Goal: Check status: Check status

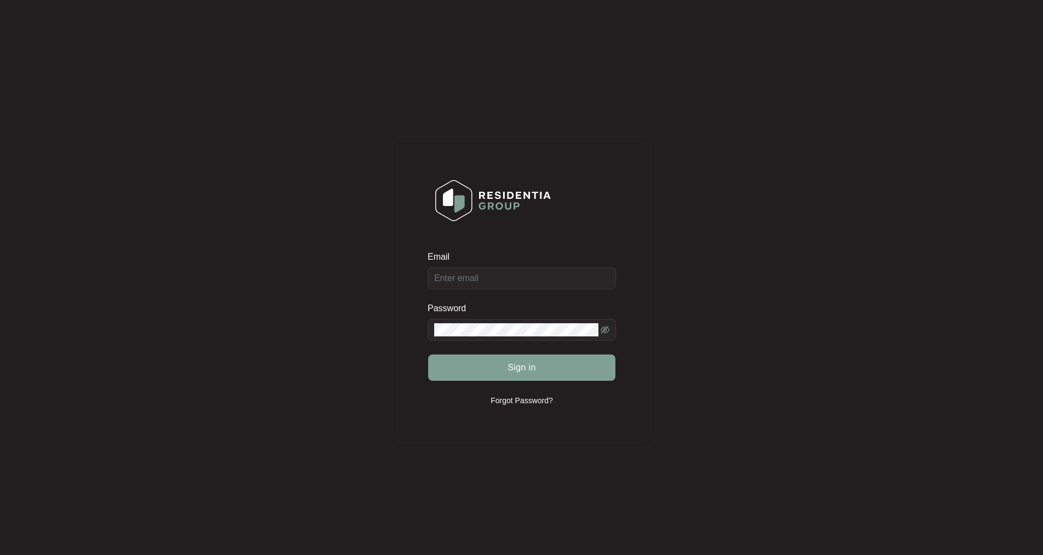
click at [459, 338] on span at bounding box center [522, 330] width 188 height 22
type input "[EMAIL_ADDRESS][DOMAIN_NAME]"
click at [428, 354] on button "Sign in" at bounding box center [521, 367] width 187 height 26
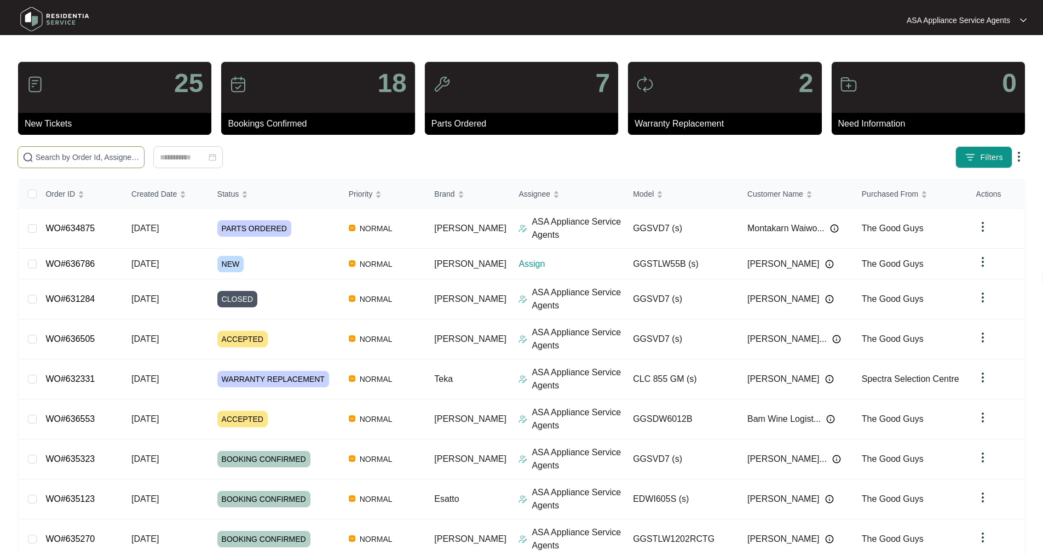
drag, startPoint x: 72, startPoint y: 155, endPoint x: 83, endPoint y: 140, distance: 19.0
click at [72, 155] on input "text" at bounding box center [88, 157] width 104 height 12
paste input "WO#634853"
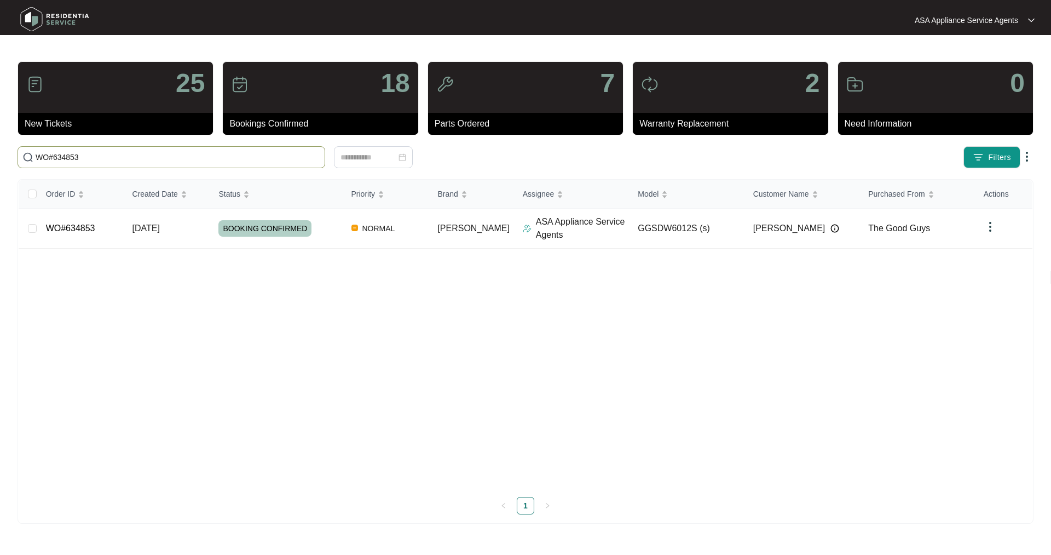
type input "WO#634853"
click at [51, 226] on link "WO#634853" at bounding box center [70, 227] width 49 height 9
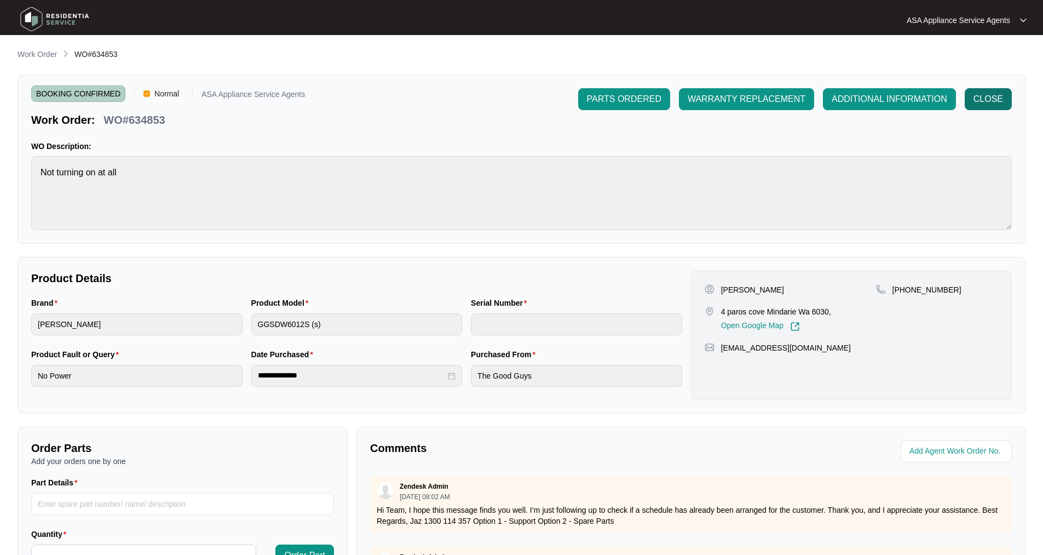
click at [992, 94] on span "CLOSE" at bounding box center [989, 99] width 30 height 13
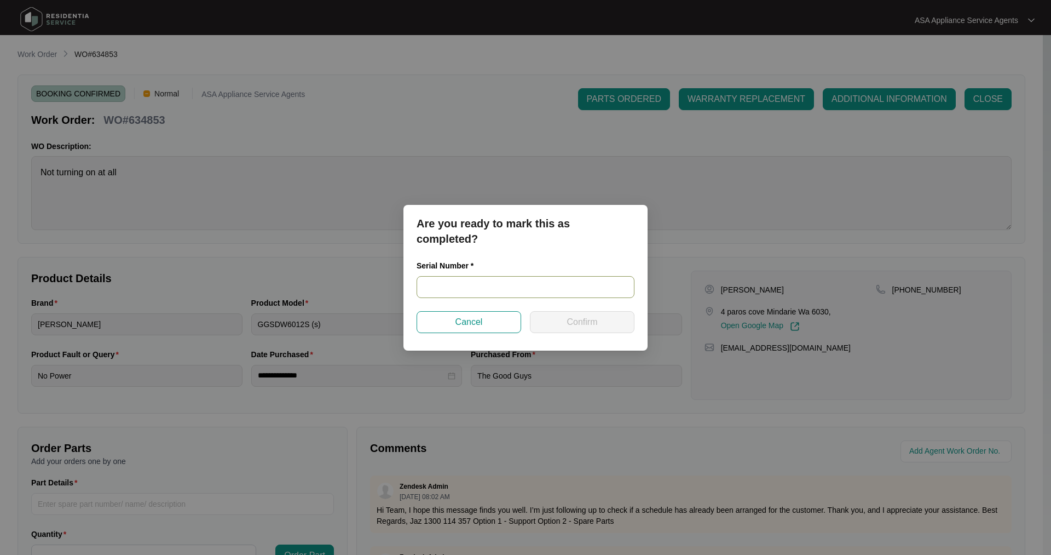
click at [437, 295] on input "text" at bounding box center [526, 287] width 218 height 22
paste input "24027790070200010"
type input "24027790070200010"
click at [620, 325] on button "Confirm" at bounding box center [582, 322] width 105 height 22
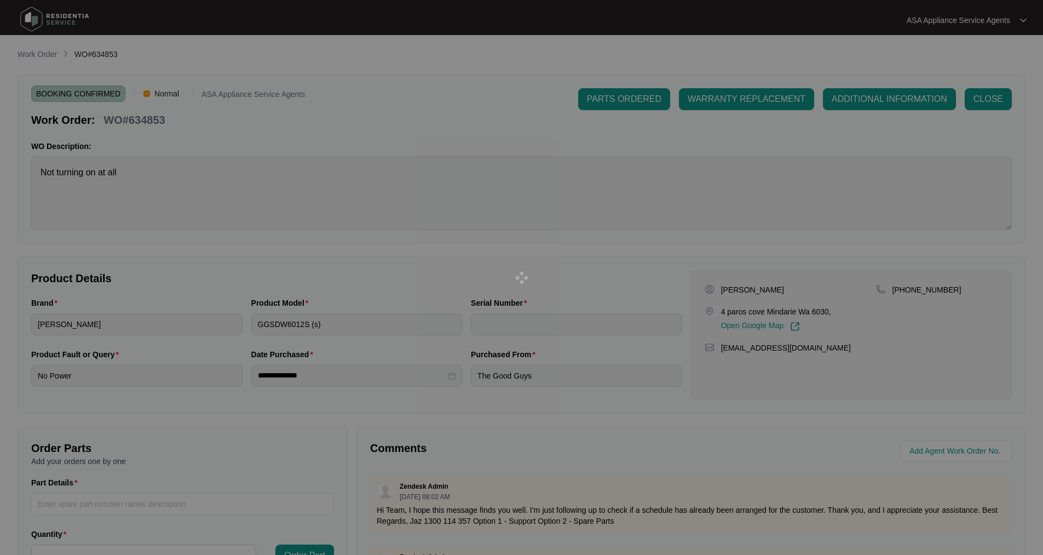
type input "24027790070200010"
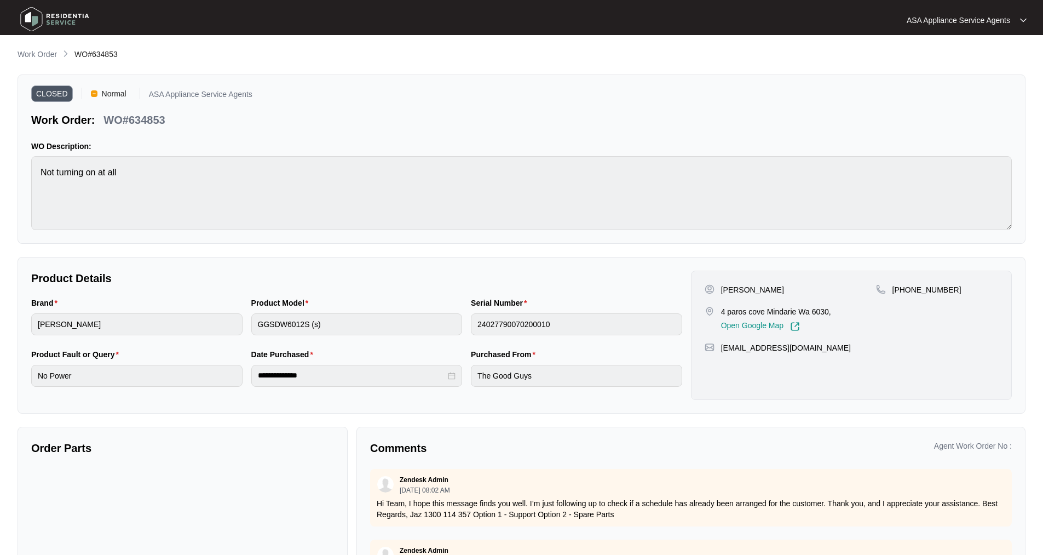
click at [34, 20] on img at bounding box center [54, 19] width 77 height 33
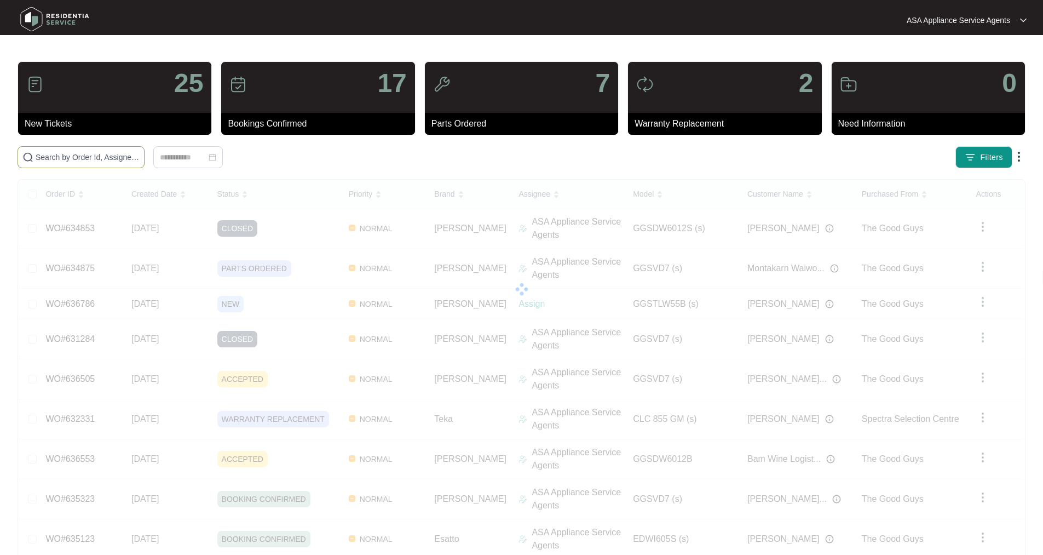
click at [77, 153] on input "text" at bounding box center [88, 157] width 104 height 12
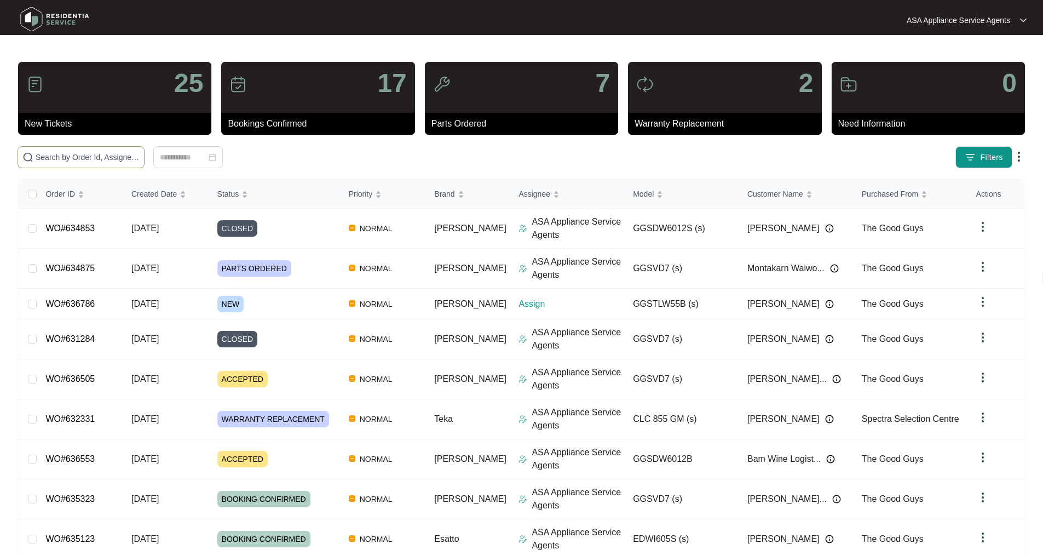
paste input "WO#635000"
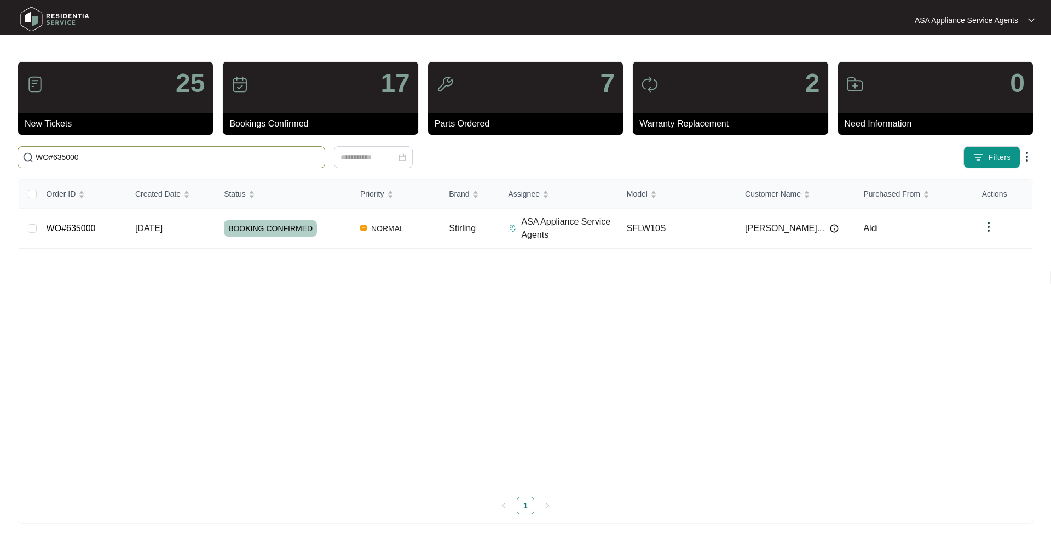
type input "WO#635000"
click at [67, 234] on td "WO#635000" at bounding box center [82, 229] width 89 height 40
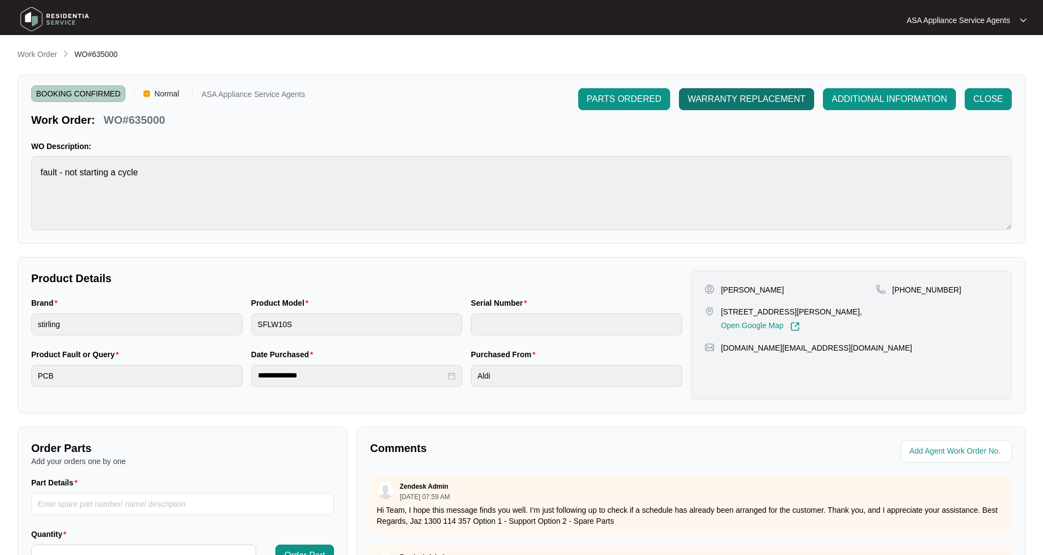
click at [735, 102] on span "WARRANTY REPLACEMENT" at bounding box center [747, 99] width 118 height 13
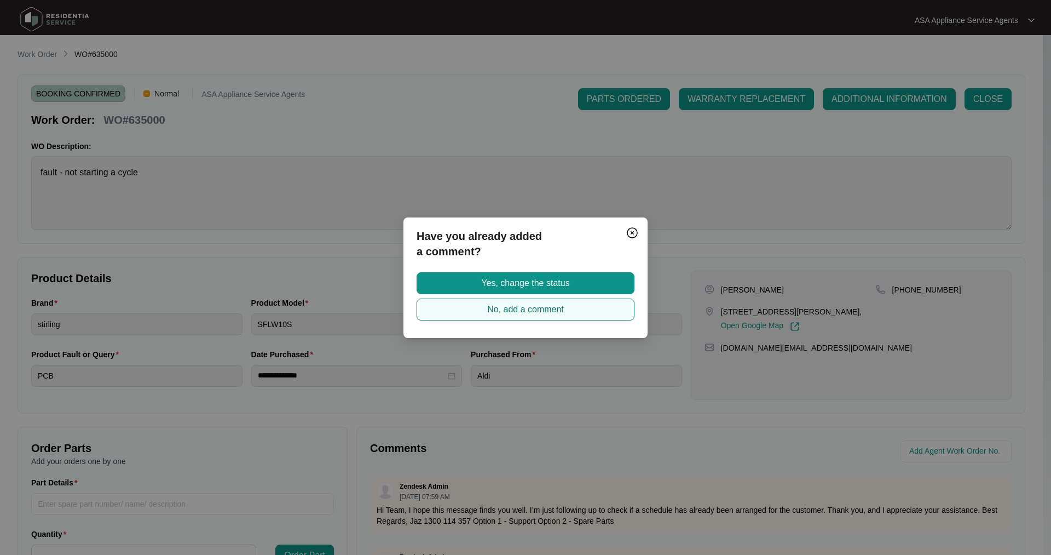
click at [505, 313] on span "No, add a comment" at bounding box center [525, 309] width 77 height 13
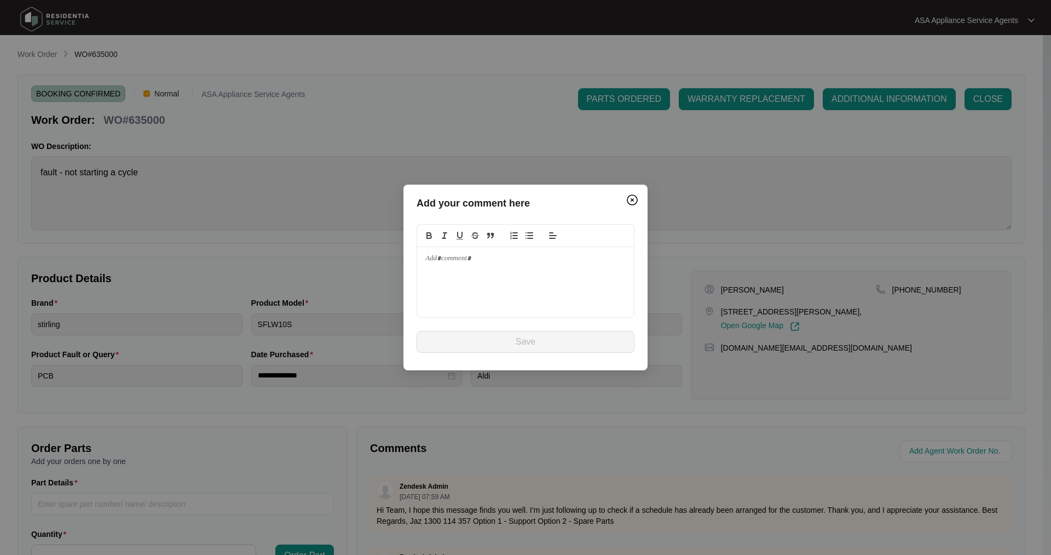
click at [446, 257] on p at bounding box center [525, 259] width 200 height 10
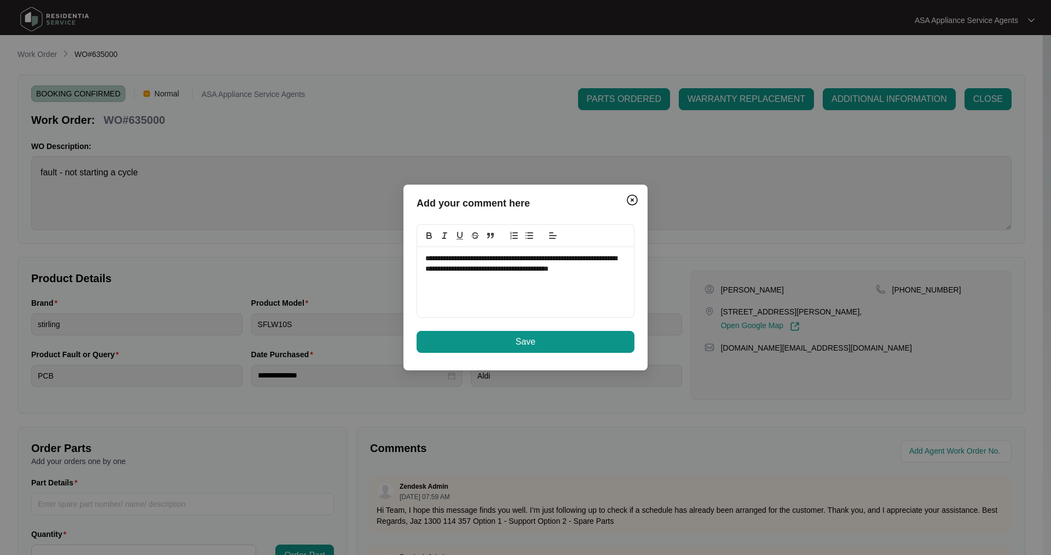
click at [597, 256] on p "**********" at bounding box center [525, 264] width 200 height 20
click at [579, 342] on button "Save" at bounding box center [526, 342] width 218 height 22
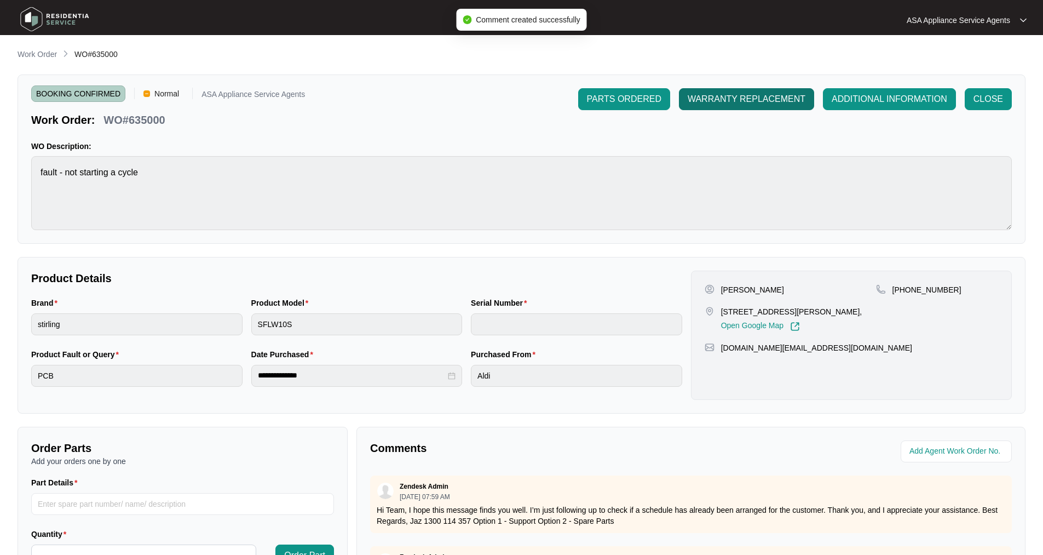
click at [736, 99] on span "WARRANTY REPLACEMENT" at bounding box center [747, 99] width 118 height 13
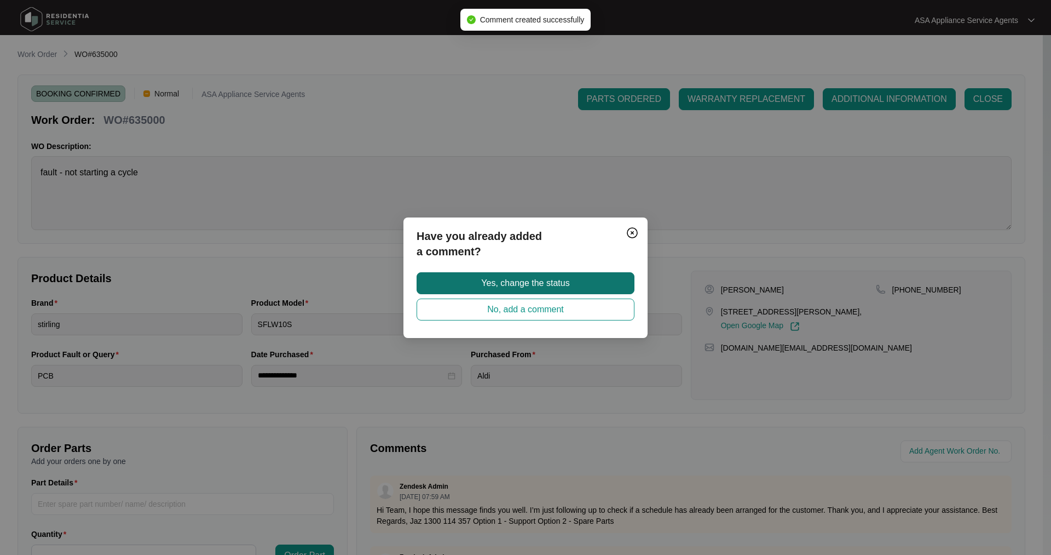
click at [517, 283] on span "Yes, change the status" at bounding box center [525, 283] width 88 height 13
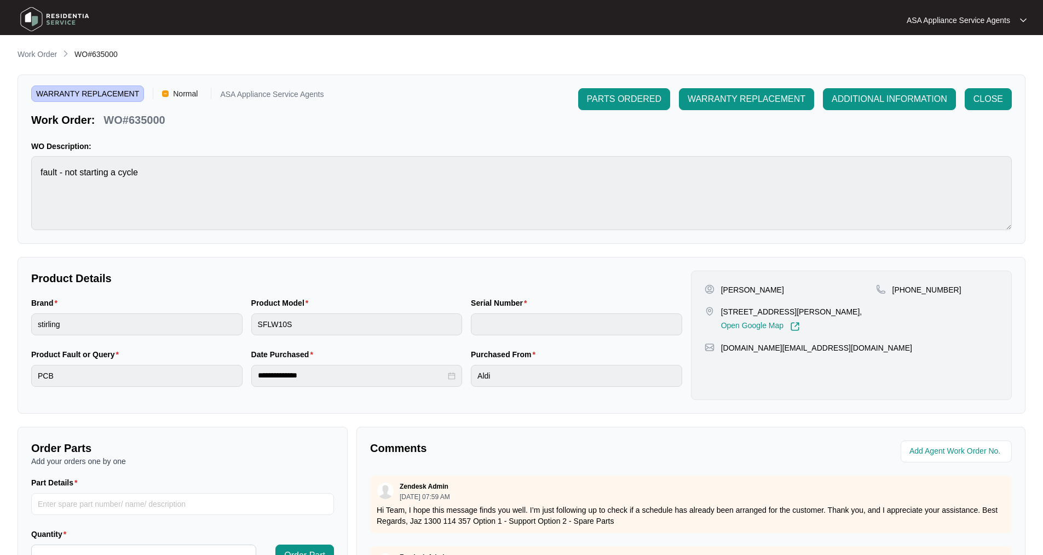
click at [35, 16] on img at bounding box center [54, 19] width 77 height 33
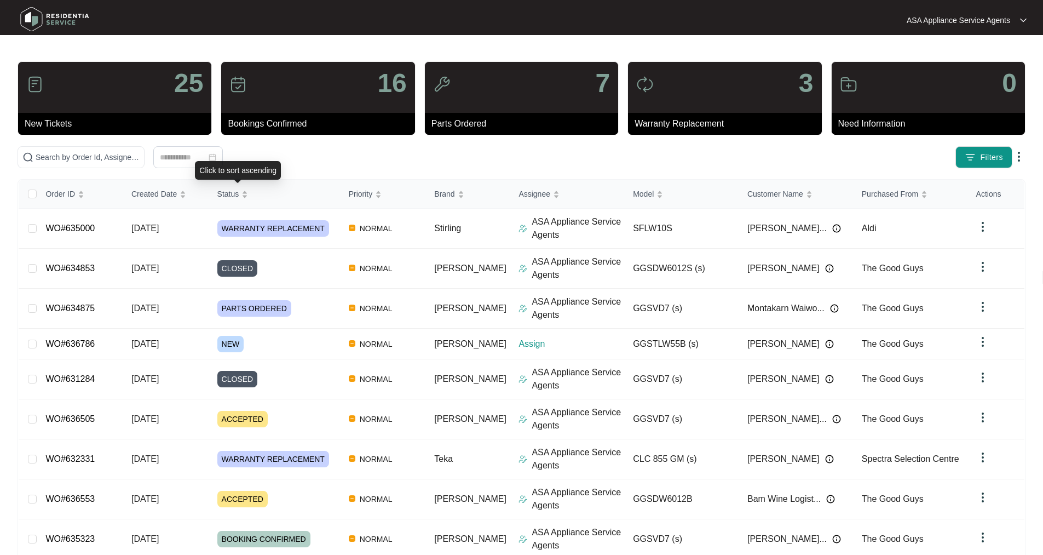
click at [203, 163] on div "Click to sort ascending" at bounding box center [238, 170] width 86 height 19
click at [140, 152] on input "text" at bounding box center [88, 157] width 104 height 12
type input "634822"
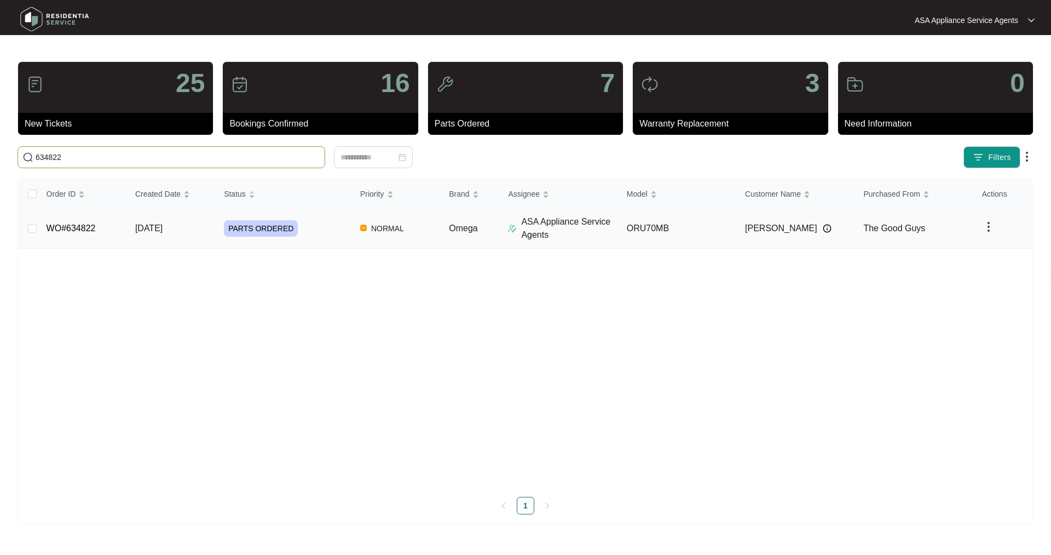
click at [91, 230] on link "WO#634822" at bounding box center [71, 227] width 49 height 9
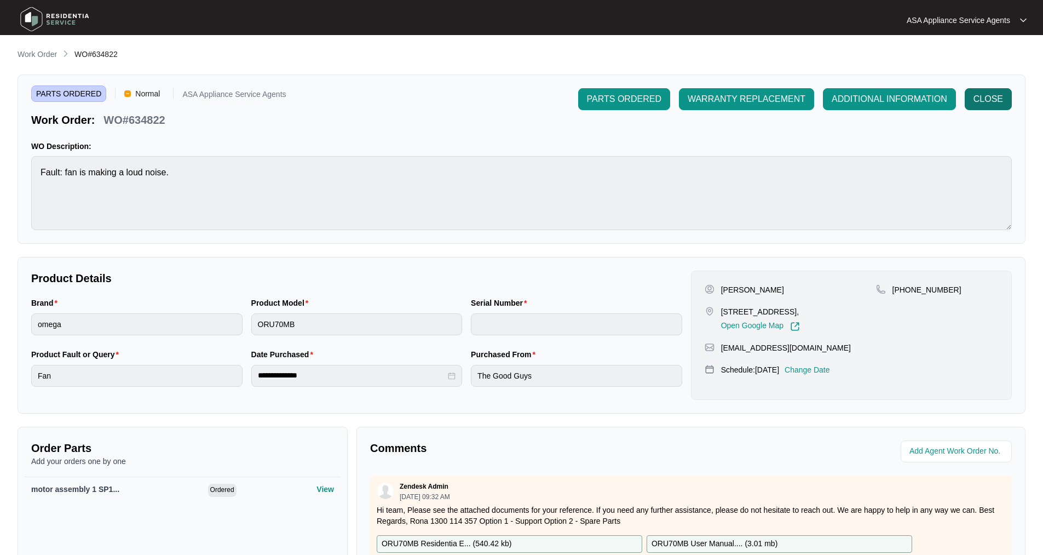
click at [997, 95] on span "CLOSE" at bounding box center [989, 99] width 30 height 13
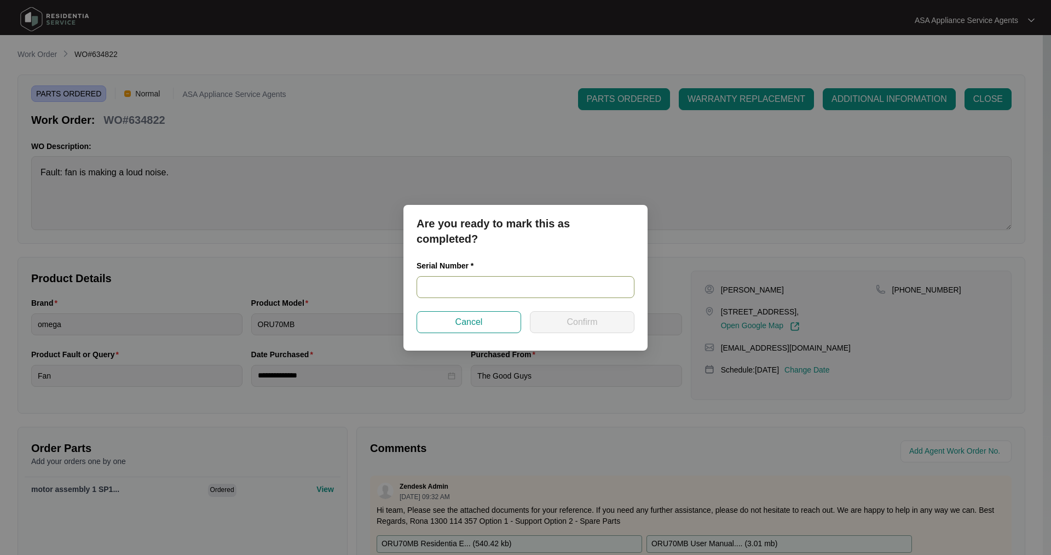
click at [457, 289] on input "text" at bounding box center [526, 287] width 218 height 22
paste input "ORU70MBAT250300076"
type input "ORU70MBAT250300076"
click at [562, 324] on button "Confirm" at bounding box center [582, 322] width 105 height 22
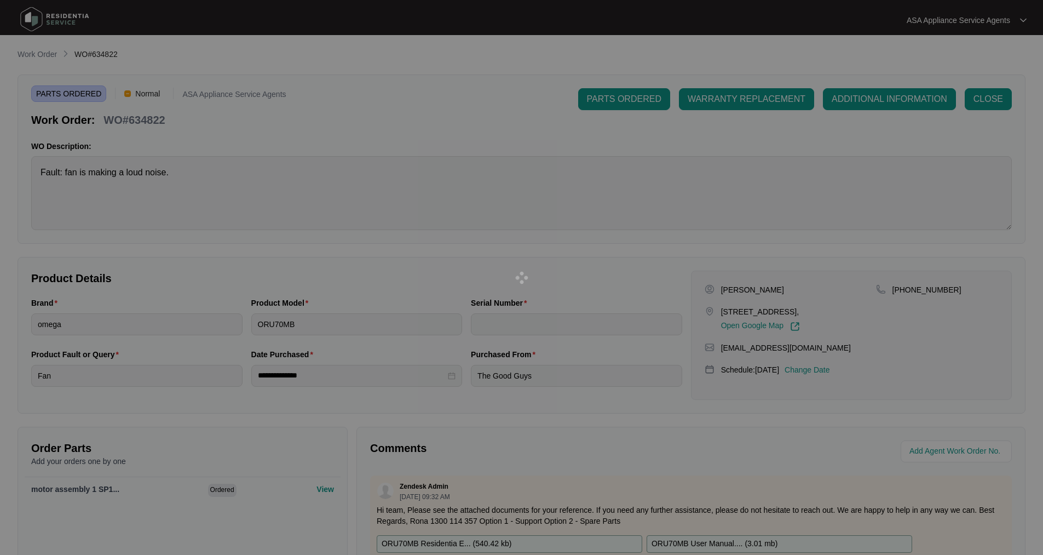
type input "ORU70MBAT250300076"
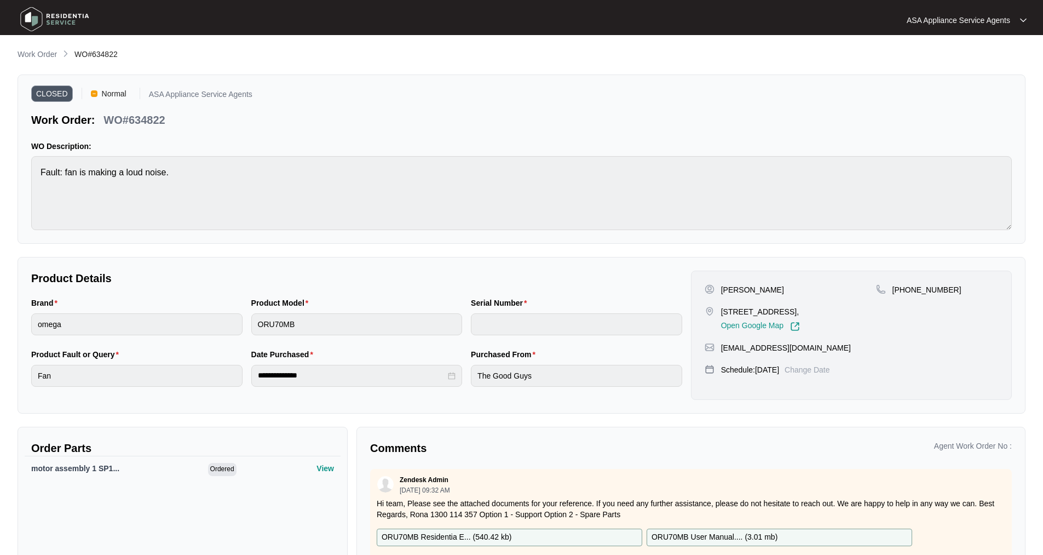
click at [28, 18] on img at bounding box center [54, 19] width 77 height 33
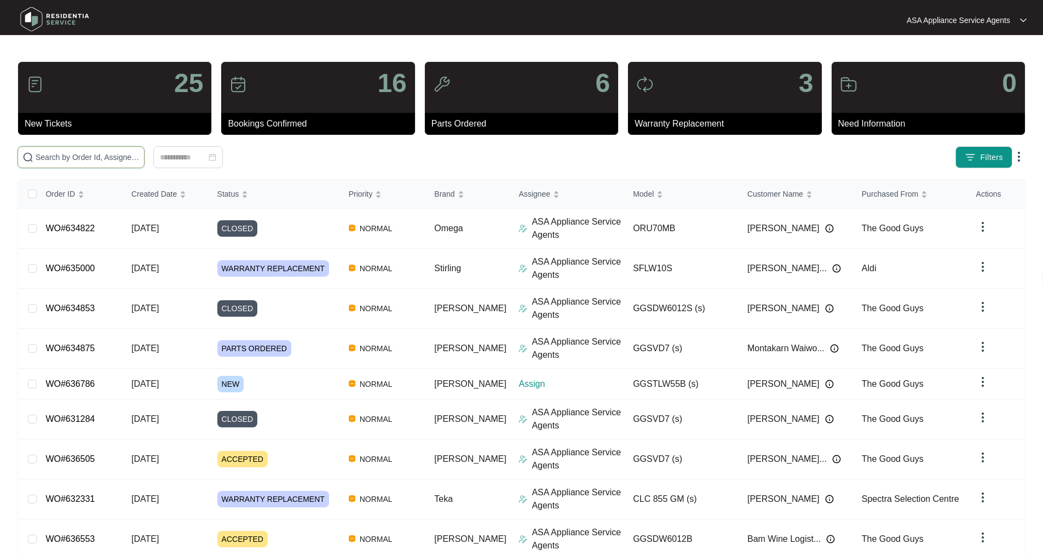
click at [91, 159] on input "text" at bounding box center [88, 157] width 104 height 12
paste input "WO#635270"
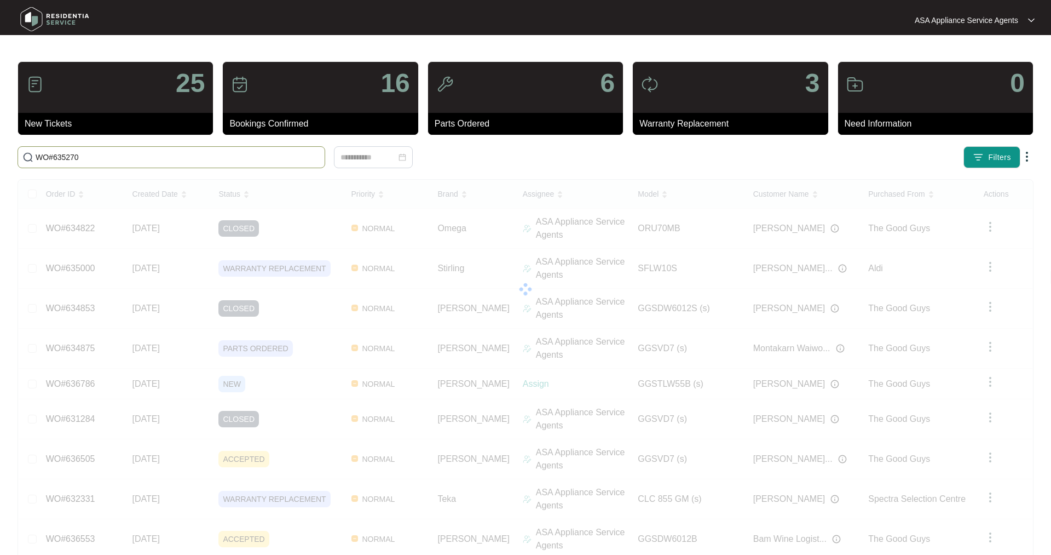
type input "WO#635270"
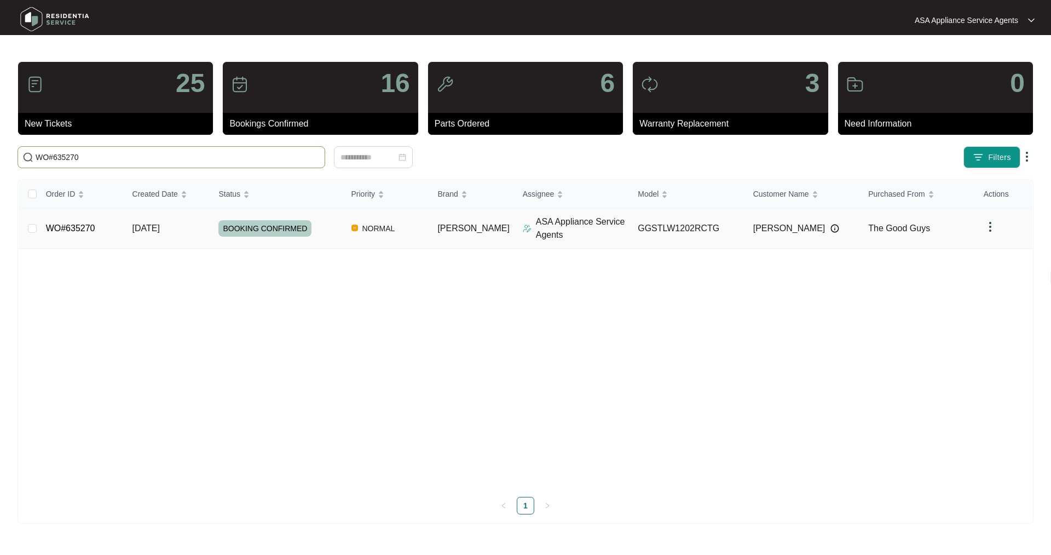
click at [57, 237] on td "WO#635270" at bounding box center [80, 229] width 87 height 40
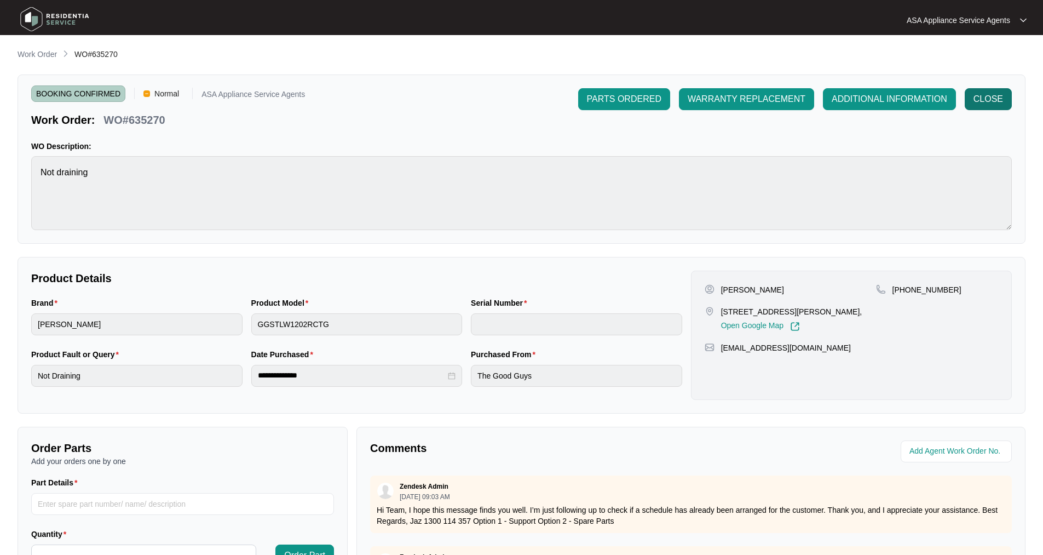
click at [977, 101] on span "CLOSE" at bounding box center [989, 99] width 30 height 13
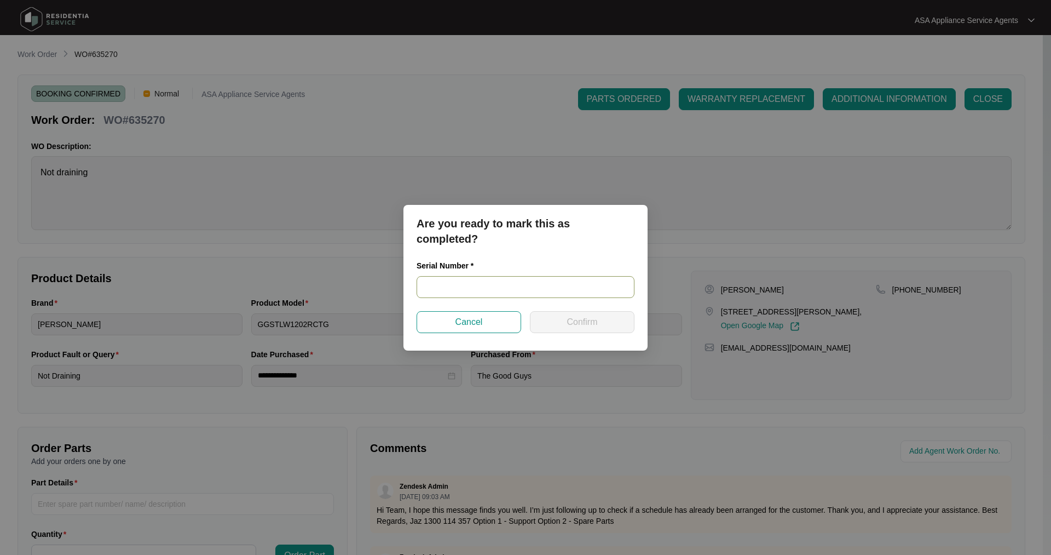
click at [497, 279] on input "text" at bounding box center [526, 287] width 218 height 22
paste input "540U4745401A2215R00147"
type input "540U4745401A2215R00147"
click at [569, 318] on span "Confirm" at bounding box center [582, 321] width 31 height 13
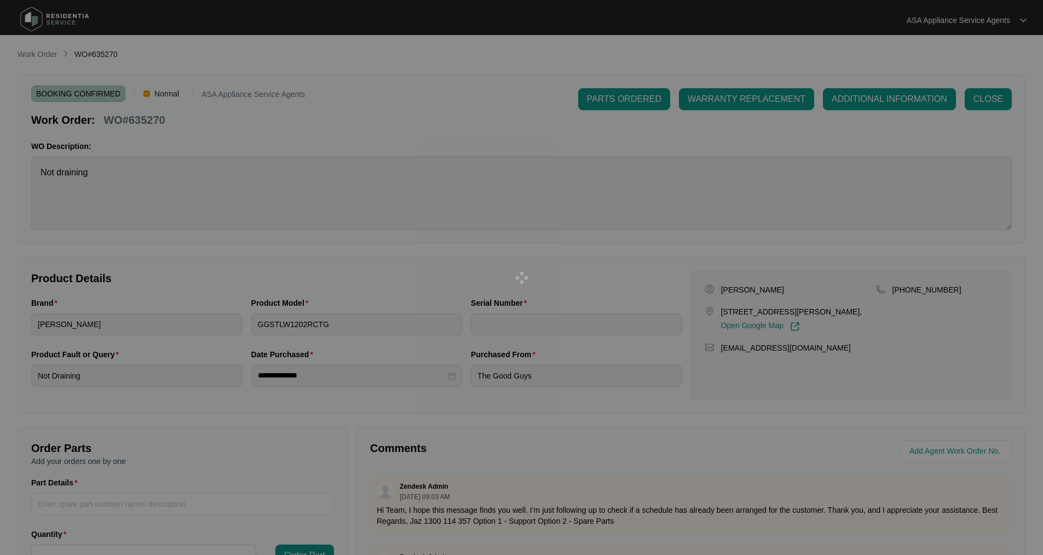
type input "540U4745401A2215R00147"
